Goal: Understand process/instructions: Learn about a topic

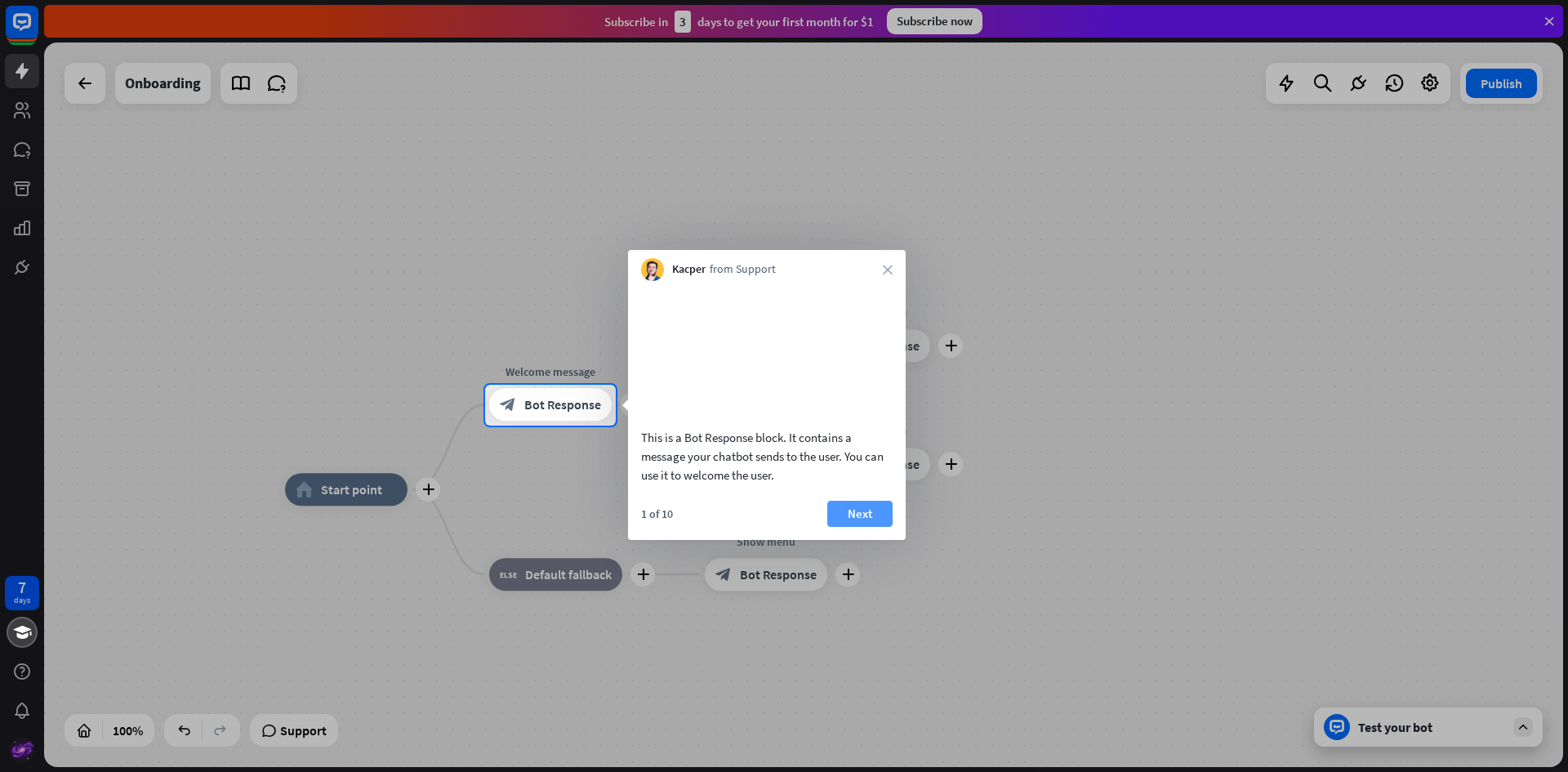
click at [864, 527] on button "Next" at bounding box center [860, 514] width 65 height 26
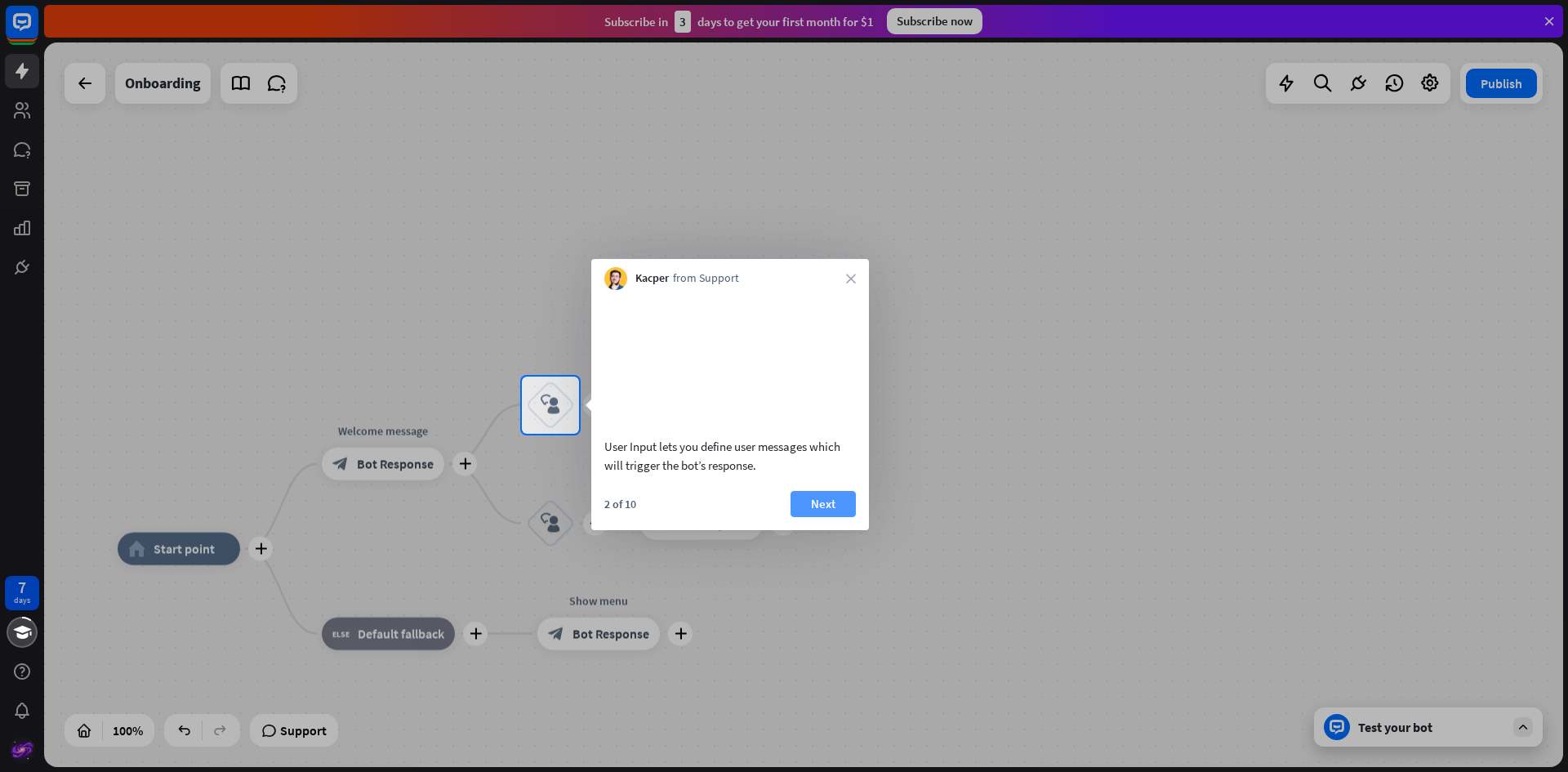
click at [833, 517] on button "Next" at bounding box center [823, 504] width 65 height 26
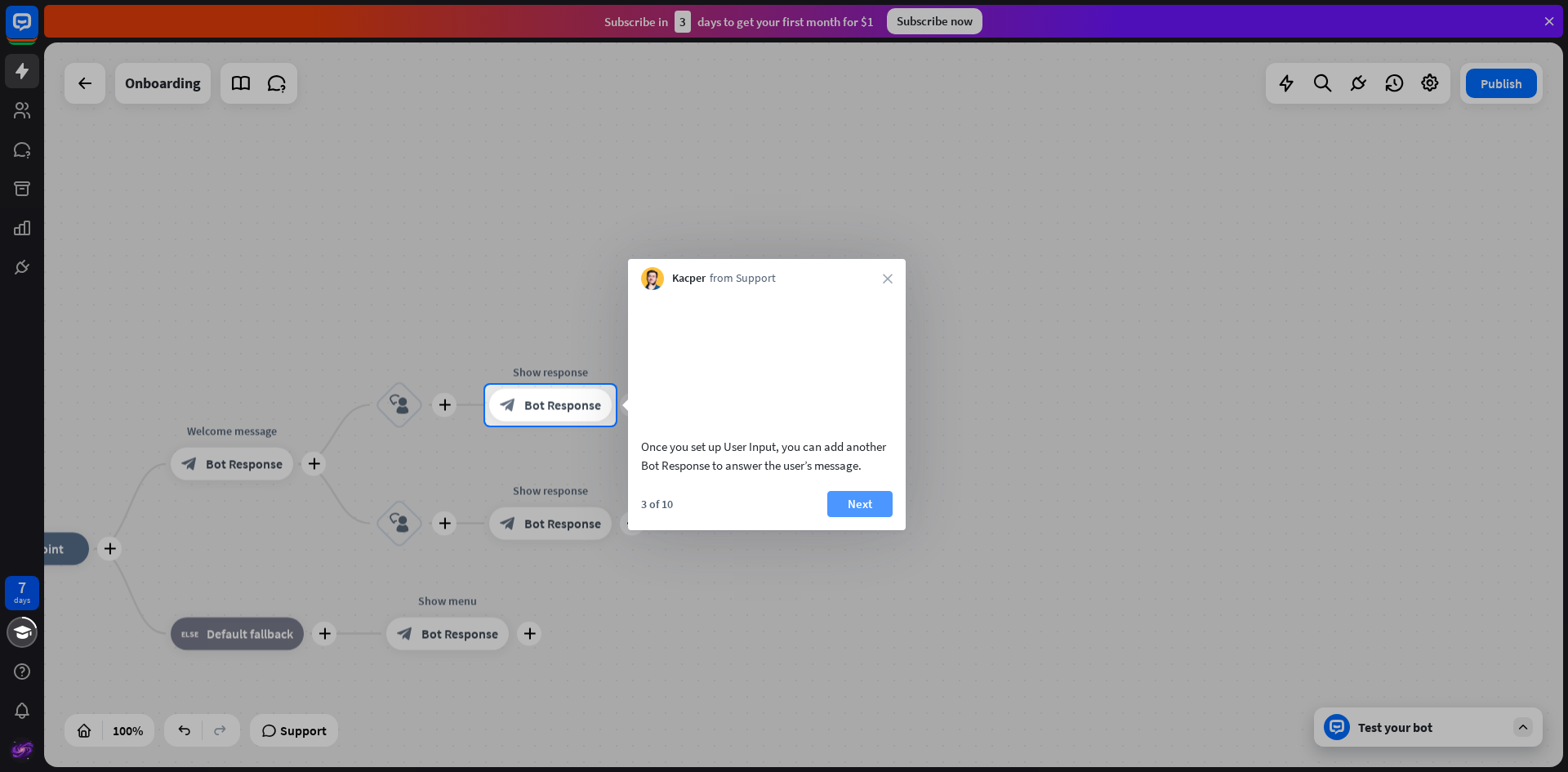
click at [843, 517] on button "Next" at bounding box center [860, 504] width 65 height 26
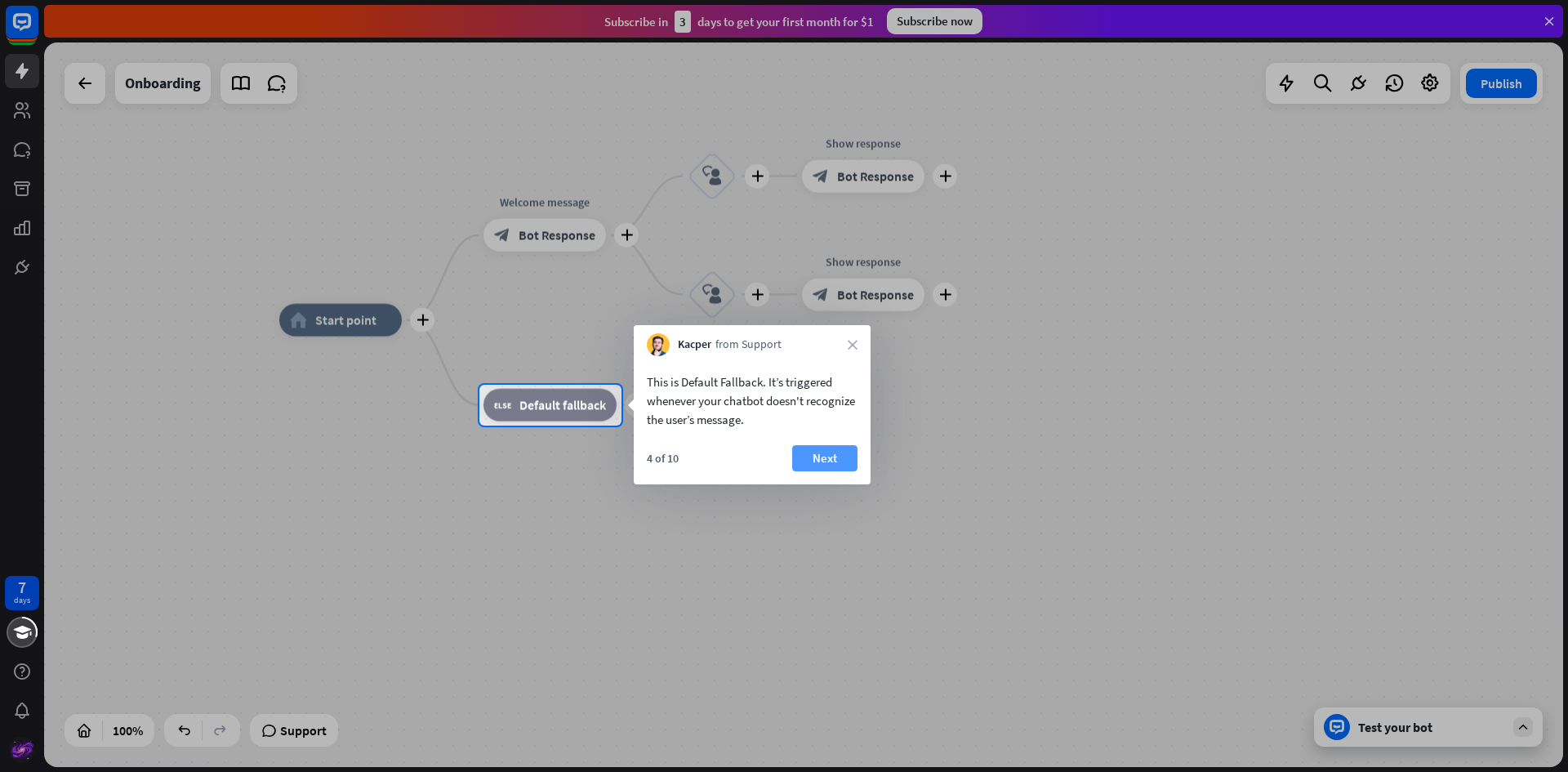
click at [821, 463] on button "Next" at bounding box center [824, 458] width 65 height 26
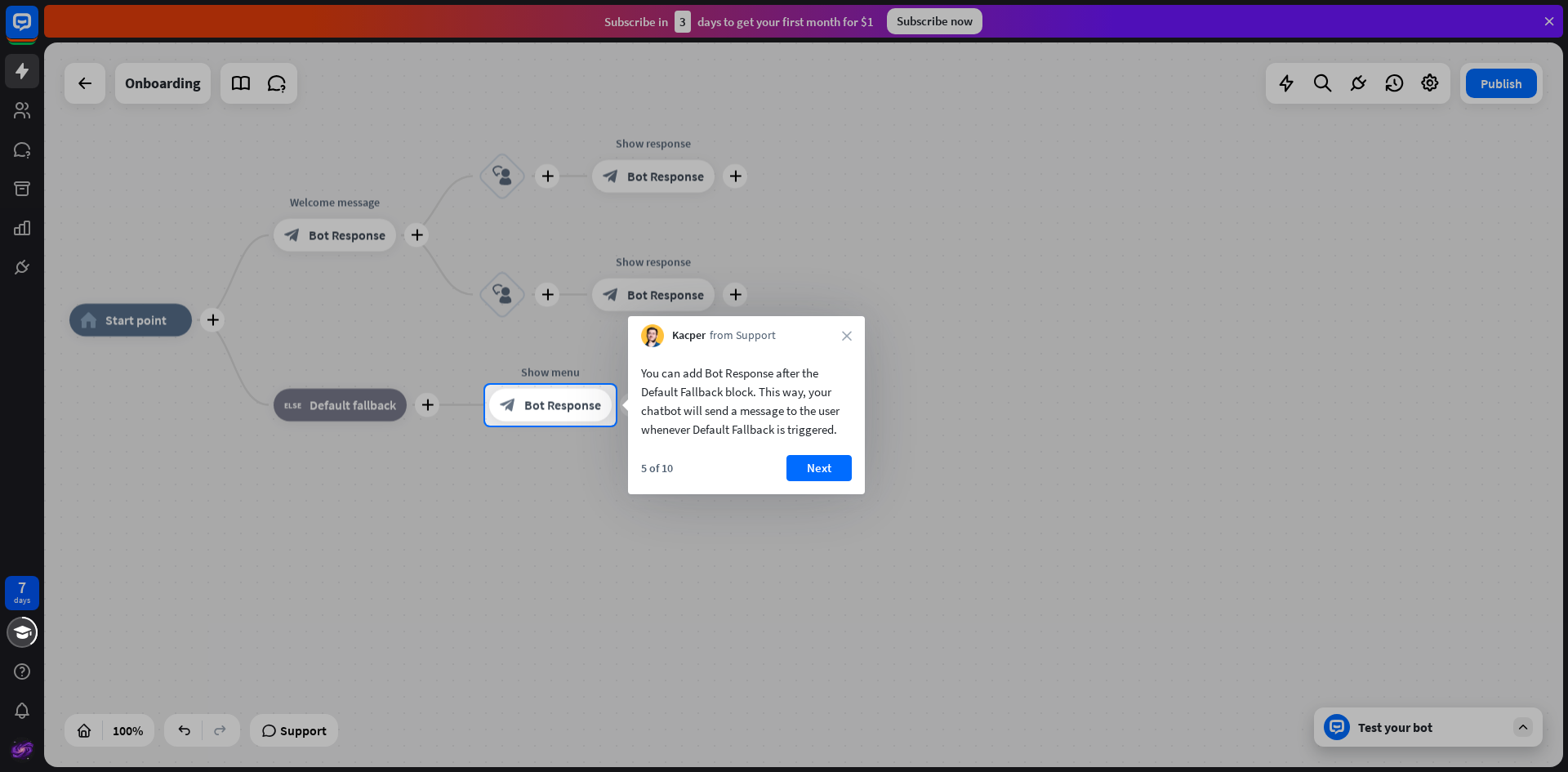
click at [817, 465] on button "Next" at bounding box center [819, 468] width 65 height 26
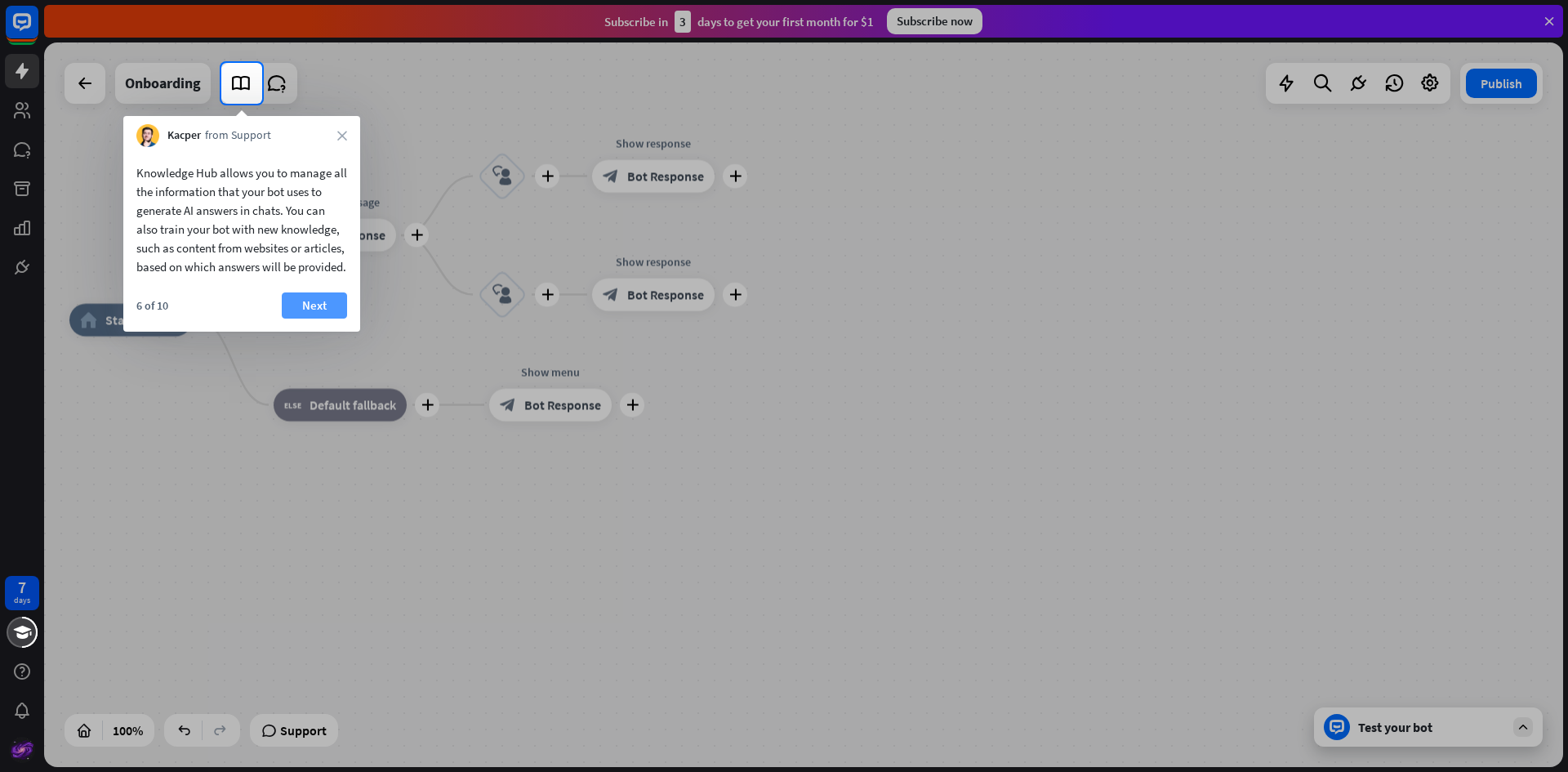
click at [306, 319] on button "Next" at bounding box center [314, 306] width 65 height 26
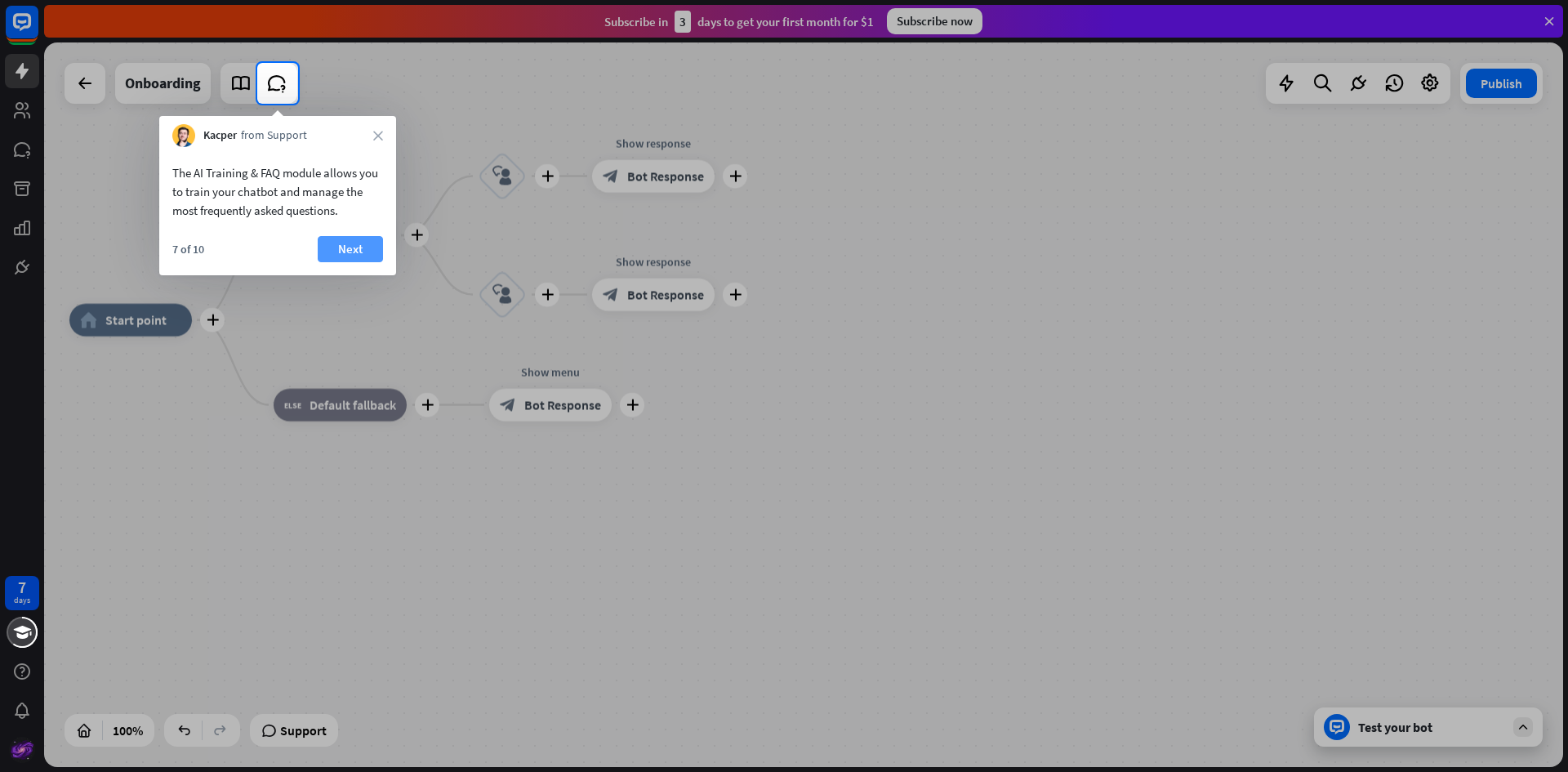
click at [354, 255] on button "Next" at bounding box center [350, 249] width 65 height 26
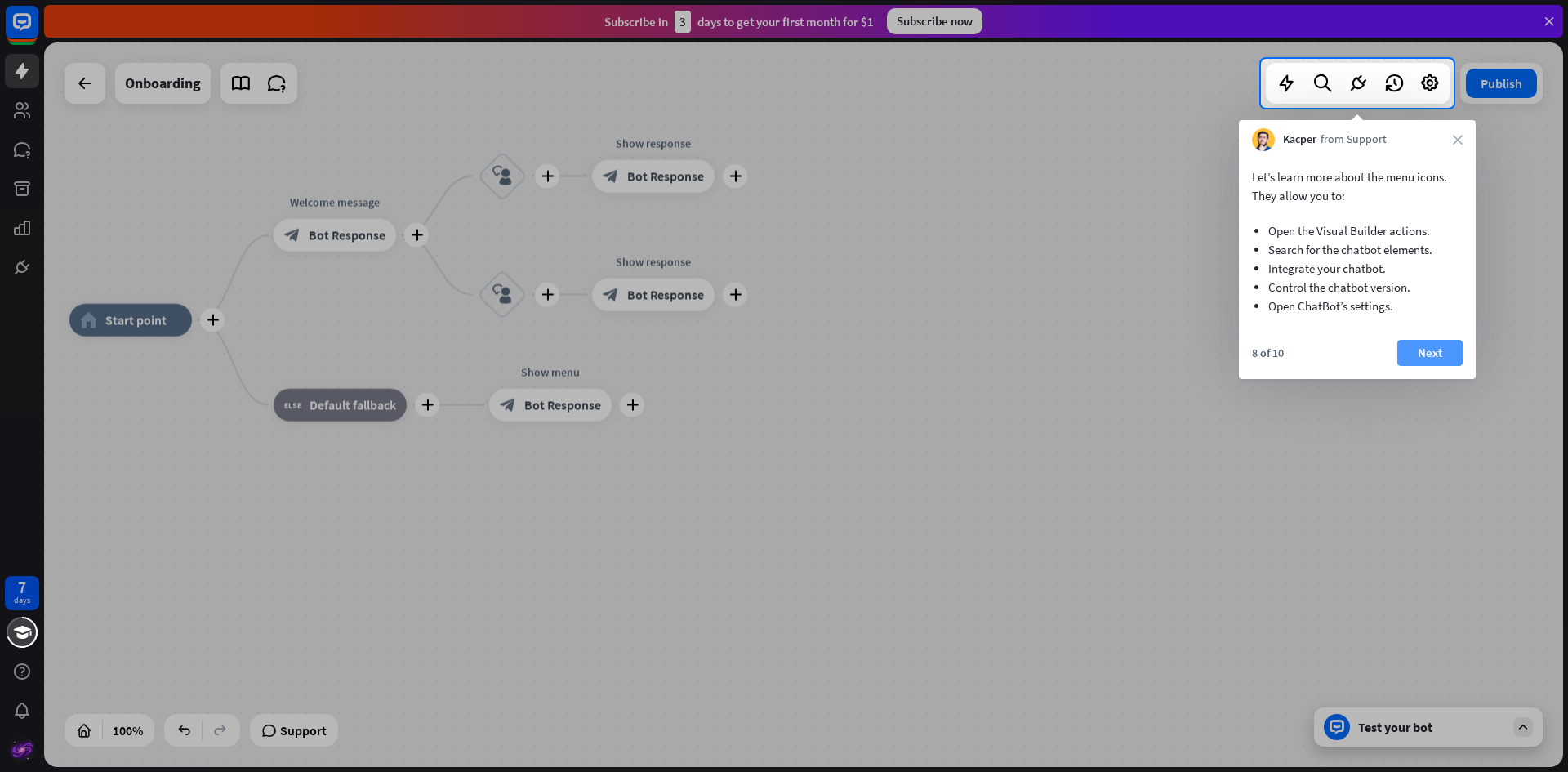
click at [1434, 355] on button "Next" at bounding box center [1429, 353] width 65 height 26
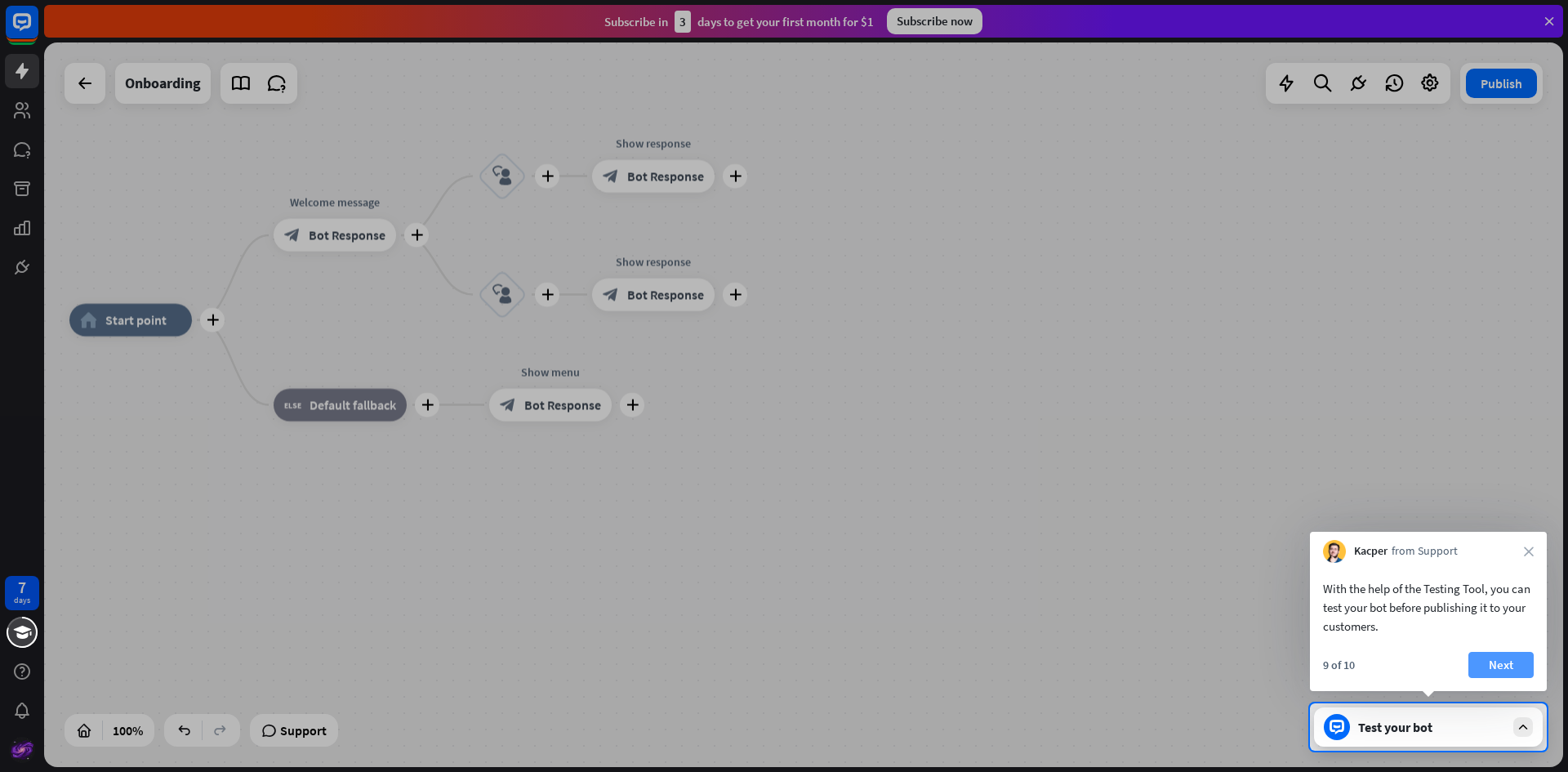
click at [1524, 658] on button "Next" at bounding box center [1501, 665] width 65 height 26
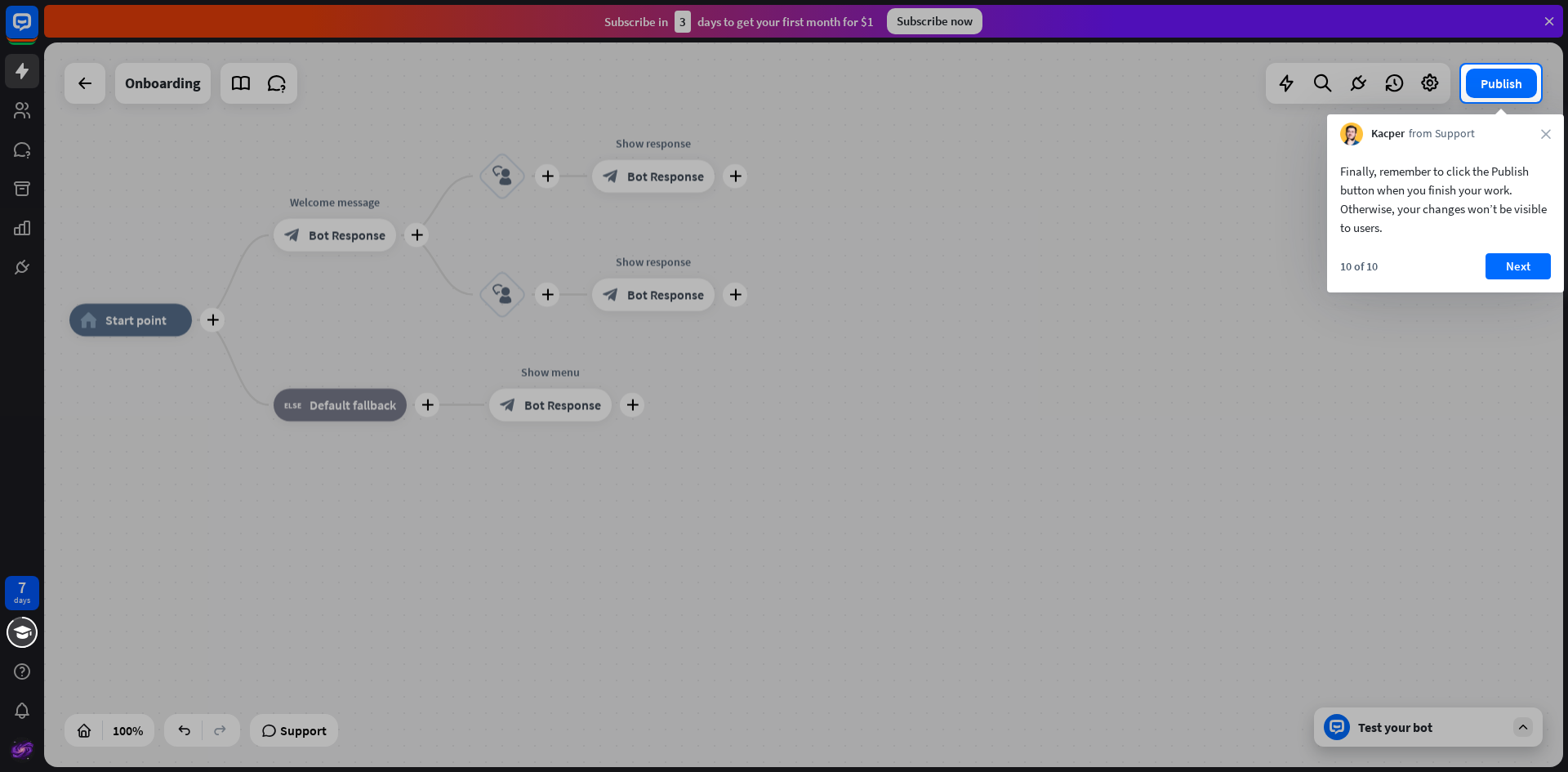
click at [1503, 253] on div "Finally, remember to click the Publish button when you finish your work. Otherw…" at bounding box center [1446, 219] width 237 height 147
click at [1500, 256] on button "Next" at bounding box center [1517, 267] width 65 height 26
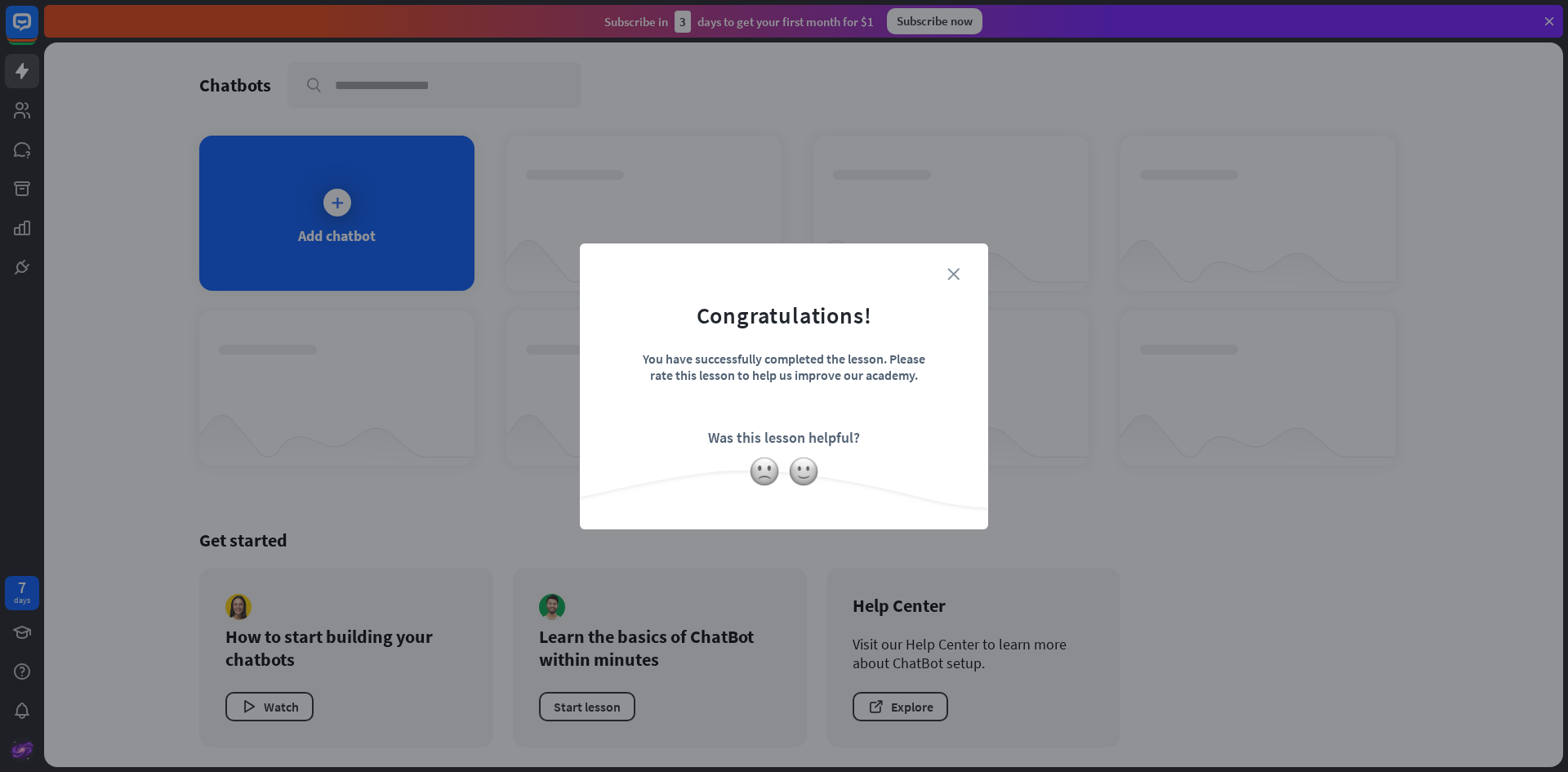
click at [957, 268] on icon "close" at bounding box center [954, 274] width 12 height 12
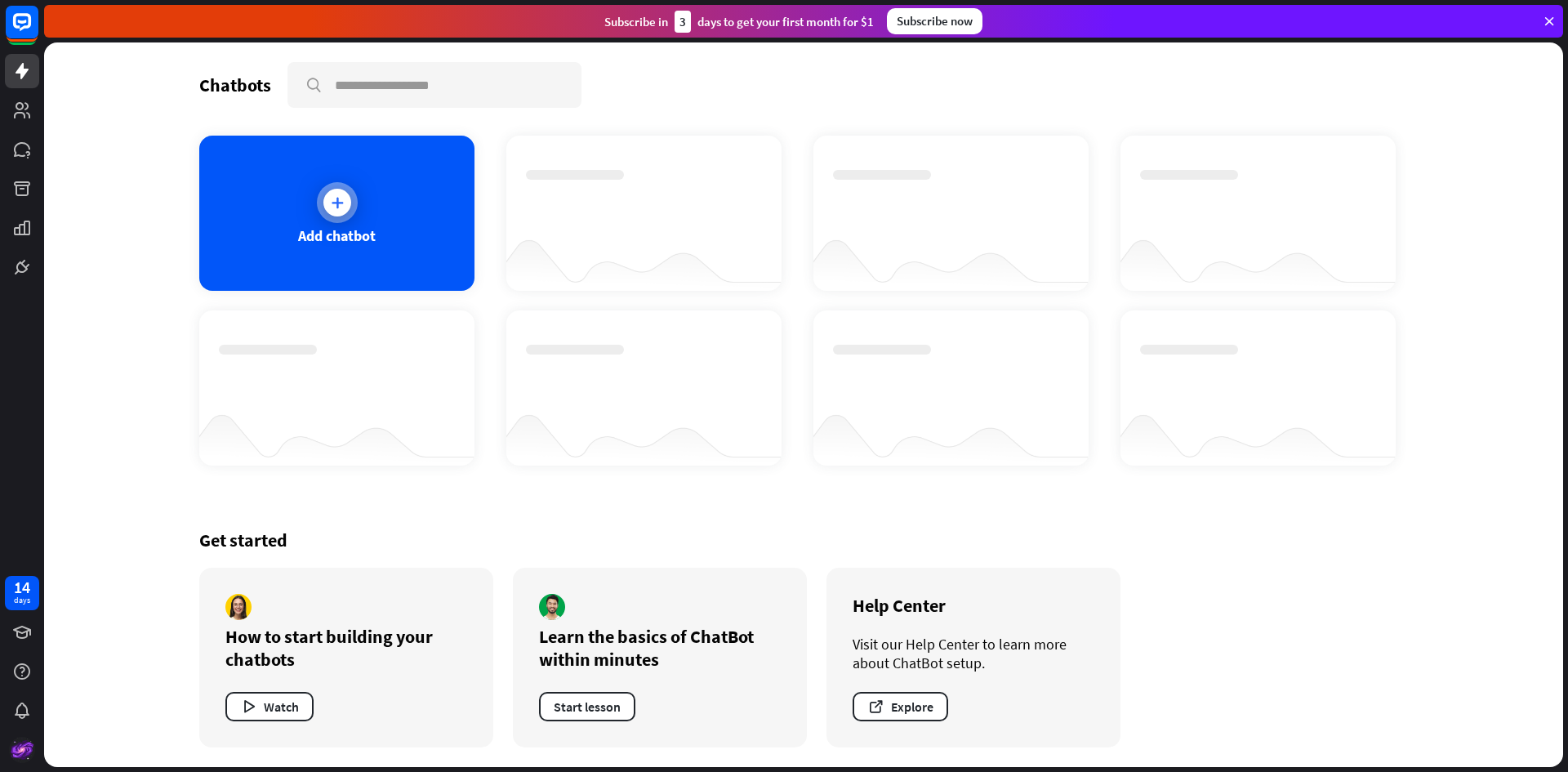
click at [341, 197] on icon at bounding box center [337, 202] width 17 height 17
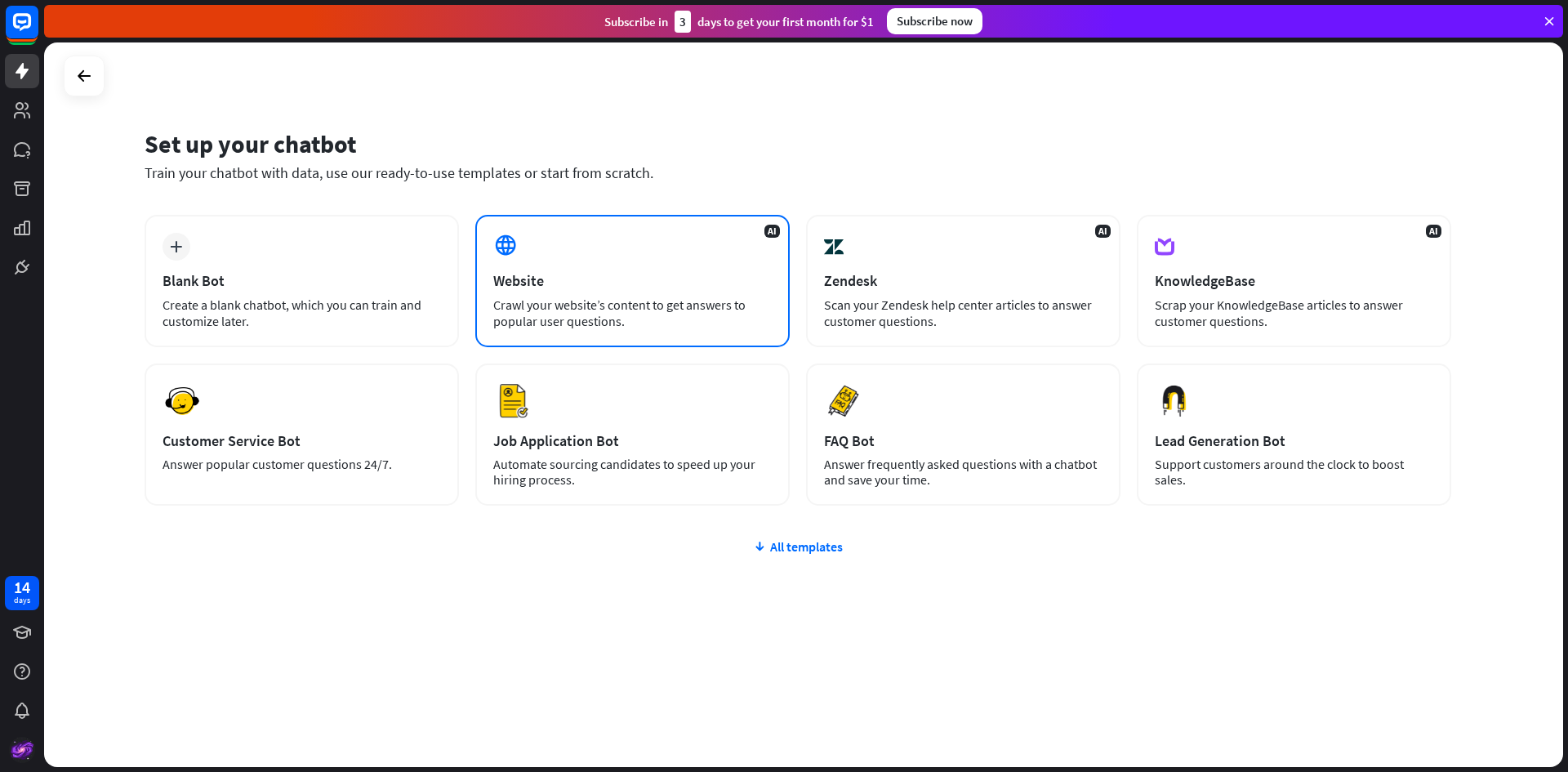
click at [504, 242] on icon at bounding box center [505, 245] width 24 height 24
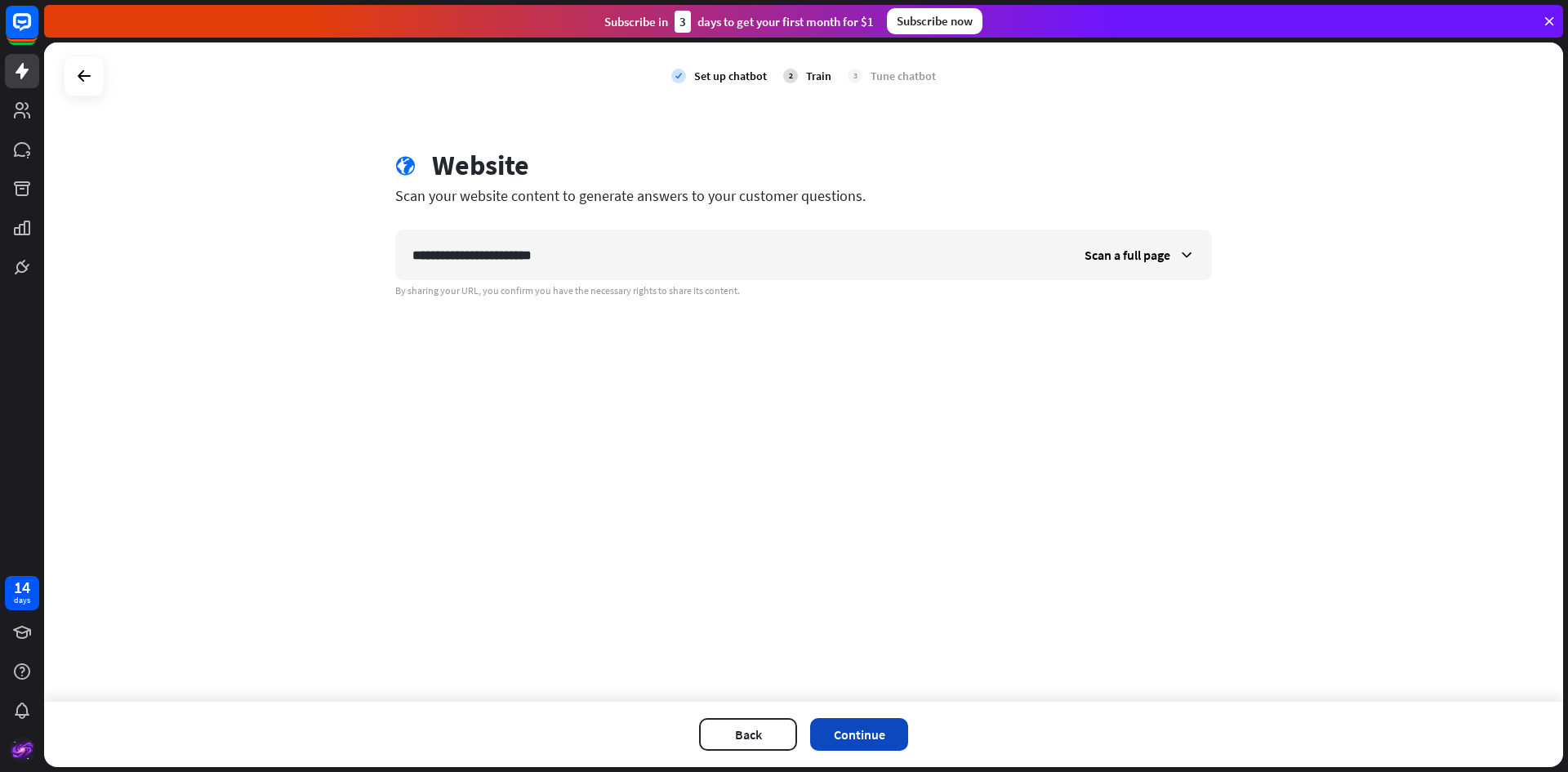
type input "**********"
click at [888, 742] on button "Continue" at bounding box center [859, 735] width 98 height 33
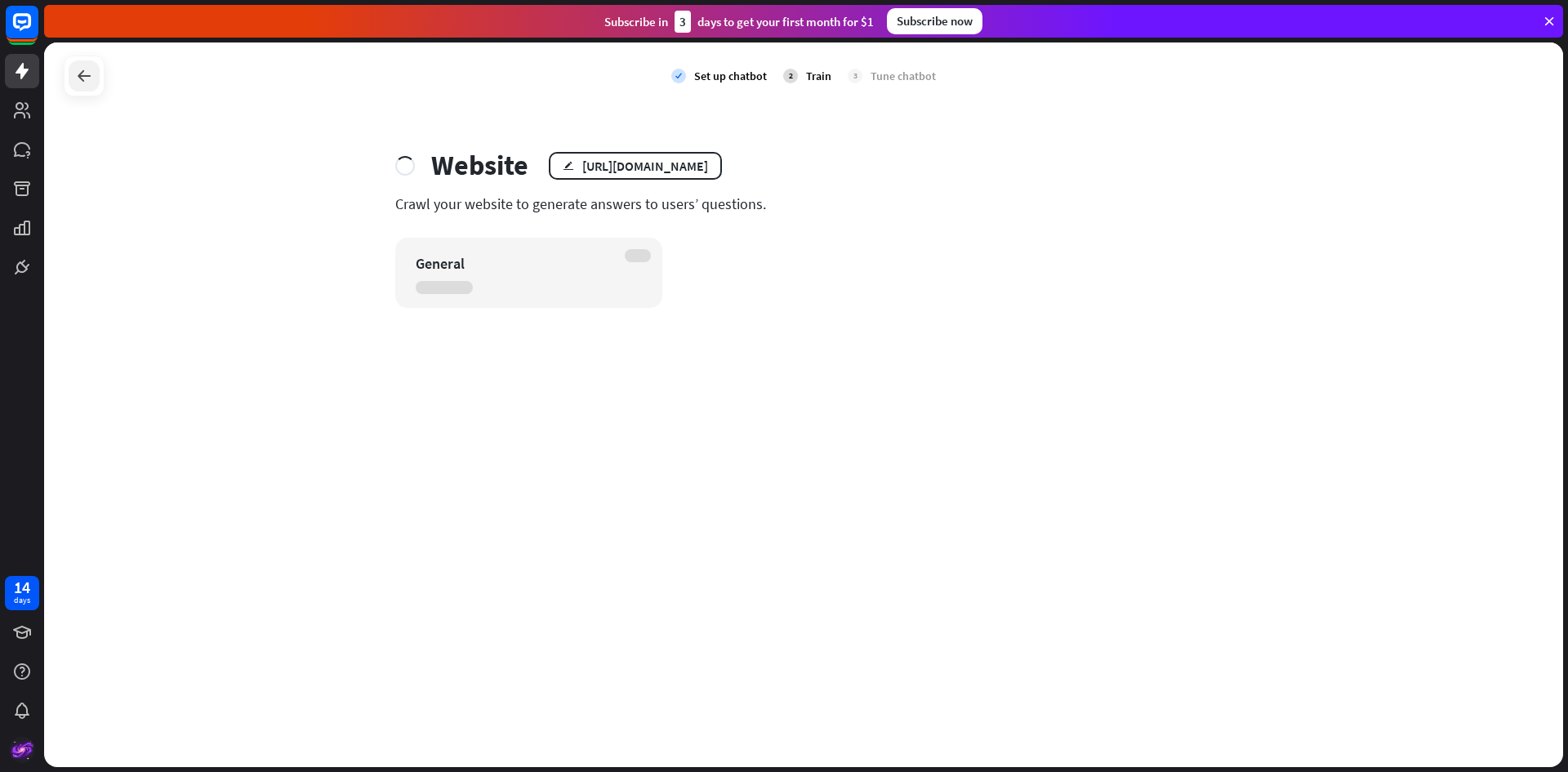
click at [84, 76] on icon at bounding box center [84, 76] width 20 height 20
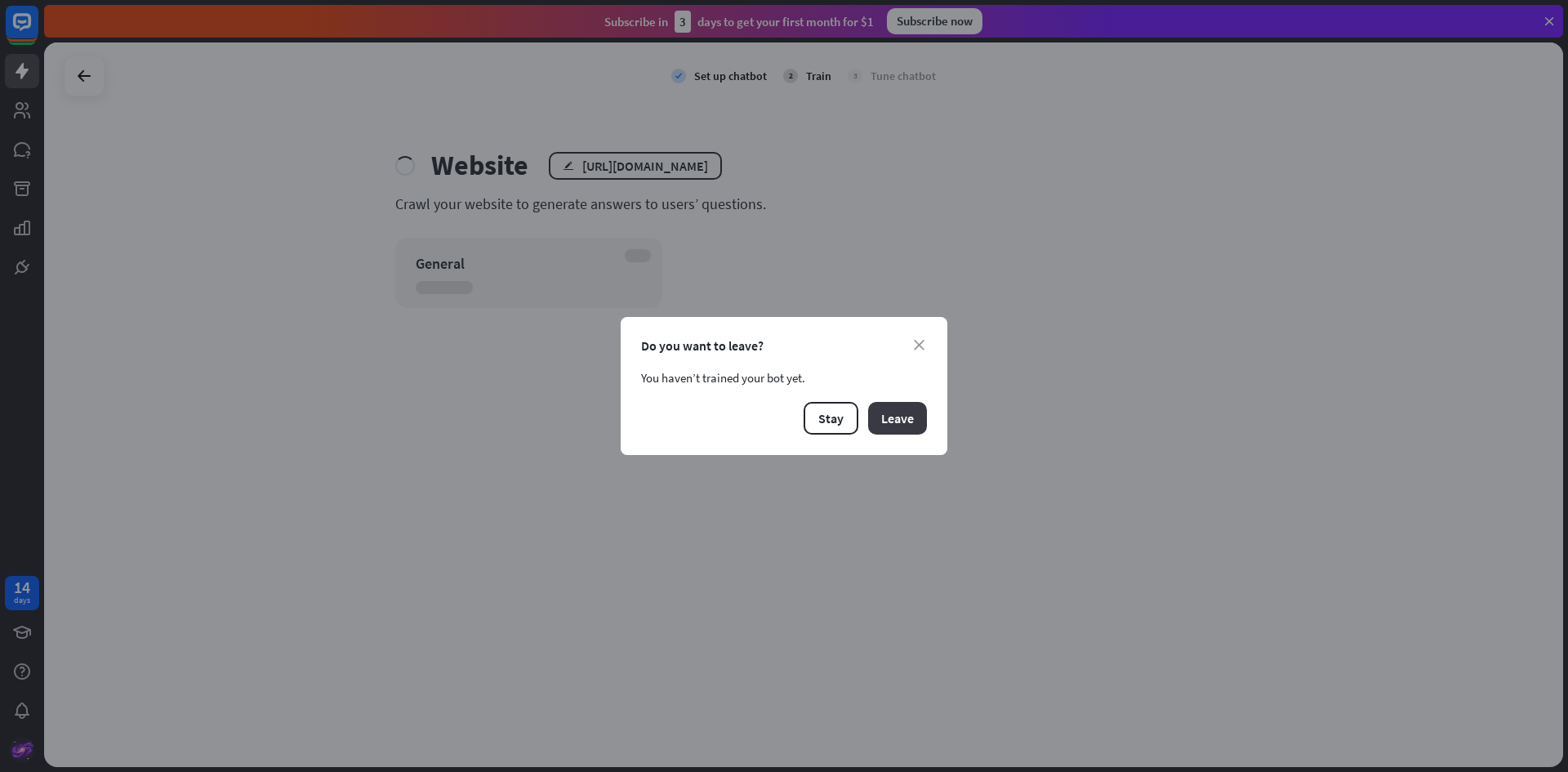
click at [896, 412] on button "Leave" at bounding box center [898, 418] width 59 height 33
